Goal: Task Accomplishment & Management: Use online tool/utility

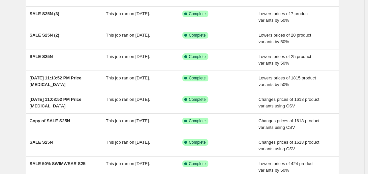
scroll to position [58, 0]
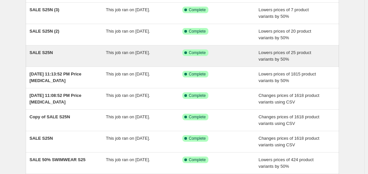
click at [46, 53] on span "SALE S25N" at bounding box center [41, 52] width 23 height 5
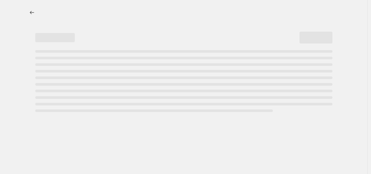
select select "percentage"
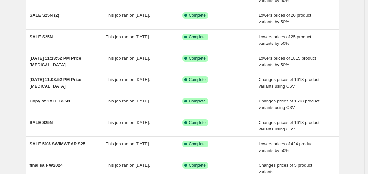
scroll to position [73, 0]
drag, startPoint x: 46, startPoint y: 58, endPoint x: 16, endPoint y: 52, distance: 30.0
click at [16, 52] on div "NA Bulk Price Editor. This page is ready NA Bulk Price Editor Add new price [ME…" at bounding box center [182, 97] width 364 height 340
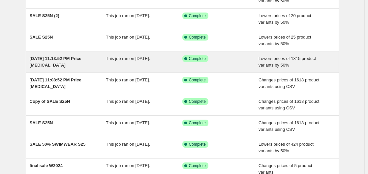
click at [55, 62] on div "[DATE] 11:13:52 PM Price [MEDICAL_DATA]" at bounding box center [68, 61] width 76 height 13
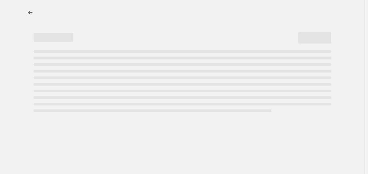
select select "percentage"
select select "collection"
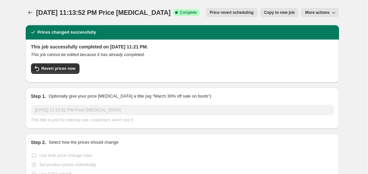
click at [287, 14] on span "Copy to new job" at bounding box center [279, 12] width 31 height 5
select select "percentage"
select select "collection"
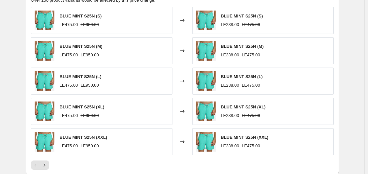
scroll to position [459, 0]
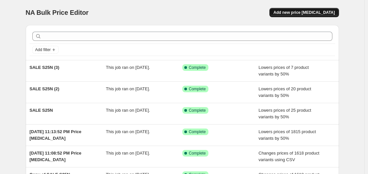
click at [321, 12] on span "Add new price [MEDICAL_DATA]" at bounding box center [303, 12] width 61 height 5
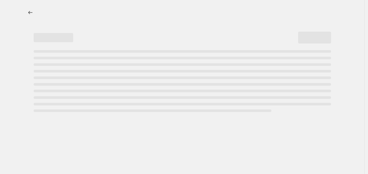
select select "percentage"
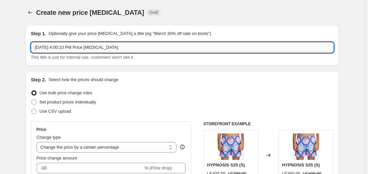
click at [150, 47] on input "Sep 6, 2025, 4:00:10 PM Price change job" at bounding box center [182, 47] width 303 height 11
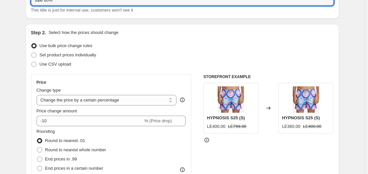
scroll to position [71, 0]
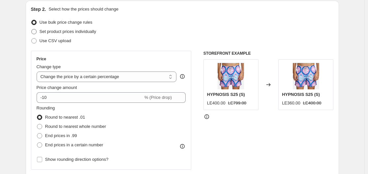
type input "sale 60%"
click at [81, 32] on span "Set product prices individually" at bounding box center [68, 31] width 57 height 5
click at [32, 29] on input "Set product prices individually" at bounding box center [31, 29] width 0 height 0
radio input "true"
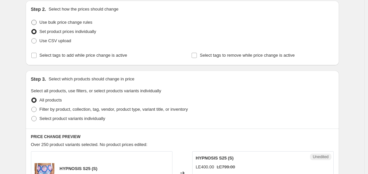
click at [64, 23] on span "Use bulk price change rules" at bounding box center [66, 22] width 53 height 5
click at [32, 20] on input "Use bulk price change rules" at bounding box center [31, 20] width 0 height 0
radio input "true"
select select "percentage"
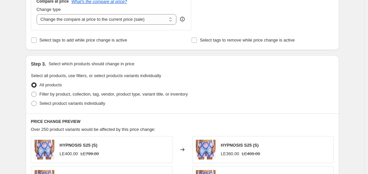
scroll to position [239, 0]
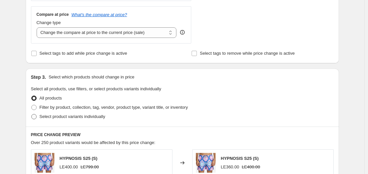
click at [72, 115] on span "Select product variants individually" at bounding box center [73, 116] width 66 height 5
click at [32, 114] on input "Select product variants individually" at bounding box center [31, 114] width 0 height 0
radio input "true"
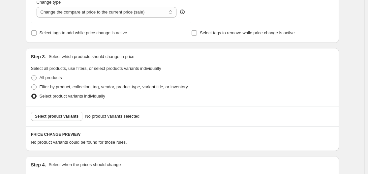
scroll to position [261, 0]
